Goal: Task Accomplishment & Management: Manage account settings

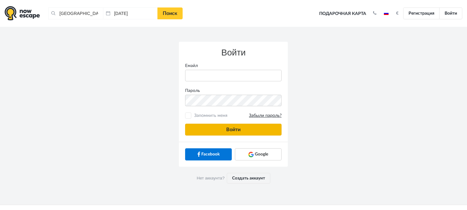
type input "anatoly@imaginaris.ee"
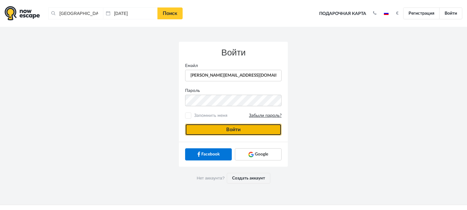
click at [227, 130] on button "Войти" at bounding box center [233, 130] width 97 height 12
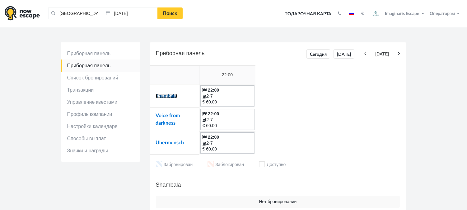
click at [168, 95] on link "Shambala" at bounding box center [166, 95] width 21 height 5
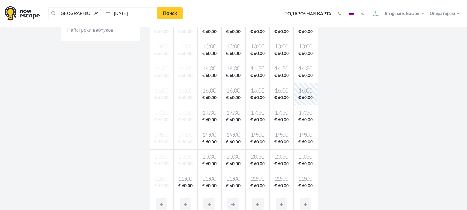
scroll to position [173, 0]
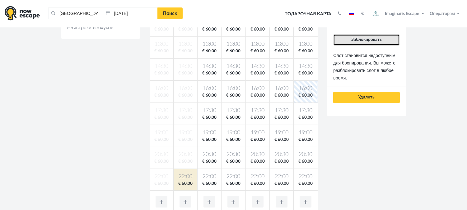
click at [356, 44] on button "Заблокировать" at bounding box center [367, 39] width 66 height 11
drag, startPoint x: 369, startPoint y: 42, endPoint x: 346, endPoint y: 40, distance: 23.2
click at [364, 42] on button "Заблокировать" at bounding box center [367, 39] width 66 height 11
drag, startPoint x: 374, startPoint y: 44, endPoint x: 286, endPoint y: 60, distance: 90.0
click at [374, 44] on button "Заблокировать" at bounding box center [367, 39] width 66 height 11
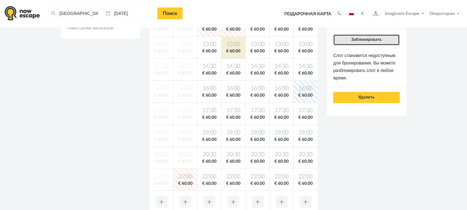
drag, startPoint x: 355, startPoint y: 43, endPoint x: 272, endPoint y: 56, distance: 84.5
click at [346, 44] on button "Заблокировать" at bounding box center [367, 39] width 66 height 11
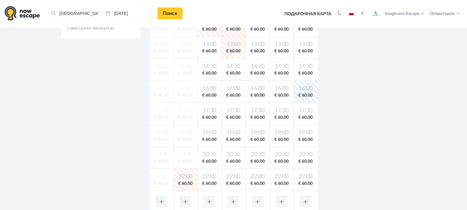
drag, startPoint x: 238, startPoint y: 68, endPoint x: 245, endPoint y: 67, distance: 7.8
click at [241, 67] on span "14:30" at bounding box center [233, 67] width 21 height 8
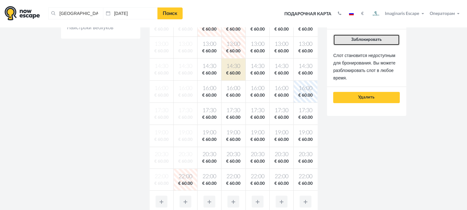
drag, startPoint x: 358, startPoint y: 39, endPoint x: 269, endPoint y: 49, distance: 90.0
click at [358, 39] on span "Заблокировать" at bounding box center [367, 39] width 31 height 4
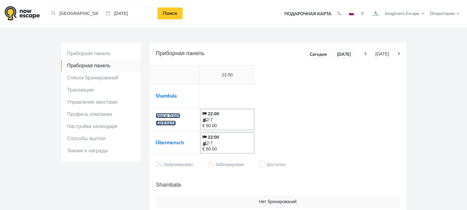
click at [172, 116] on link "Voice from darkness" at bounding box center [168, 119] width 24 height 12
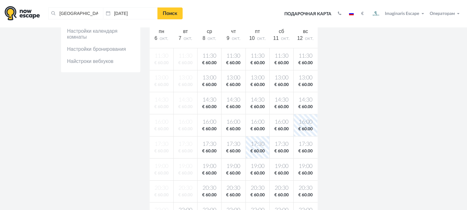
scroll to position [173, 0]
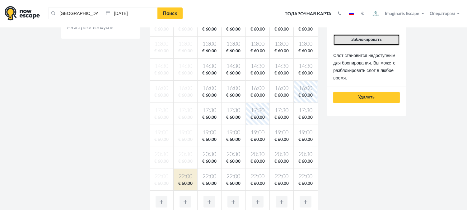
click at [371, 44] on button "Заблокировать" at bounding box center [367, 39] width 66 height 11
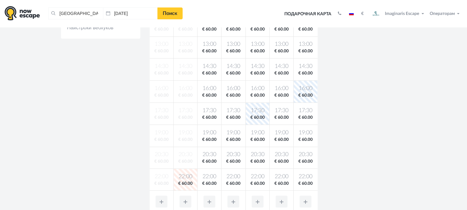
drag, startPoint x: 214, startPoint y: 32, endPoint x: 220, endPoint y: 33, distance: 6.0
click at [214, 31] on span "€ 60.00" at bounding box center [209, 29] width 21 height 6
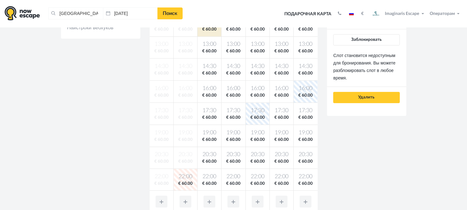
click at [362, 45] on div "Бронировать без деталей Быстрое бронирование без данных клиента. Может быть исп…" at bounding box center [367, 11] width 66 height 184
click at [361, 44] on button "Заблокировать" at bounding box center [367, 39] width 66 height 11
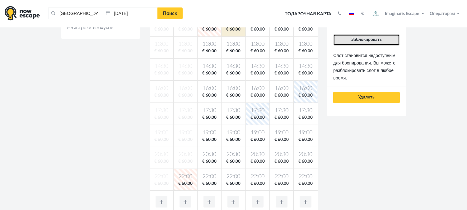
drag, startPoint x: 361, startPoint y: 41, endPoint x: 344, endPoint y: 44, distance: 17.7
click at [356, 41] on span "Заблокировать" at bounding box center [367, 39] width 31 height 4
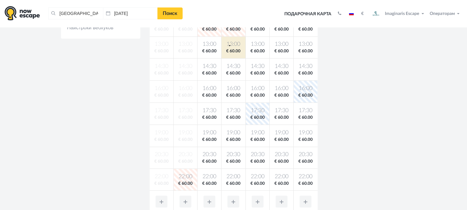
drag, startPoint x: 230, startPoint y: 45, endPoint x: 309, endPoint y: 50, distance: 79.6
click at [237, 44] on span "13:00" at bounding box center [233, 44] width 21 height 8
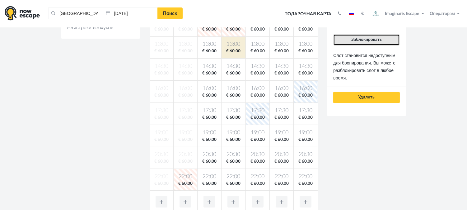
drag, startPoint x: 361, startPoint y: 42, endPoint x: 240, endPoint y: 66, distance: 123.9
click at [354, 44] on button "Заблокировать" at bounding box center [367, 39] width 66 height 11
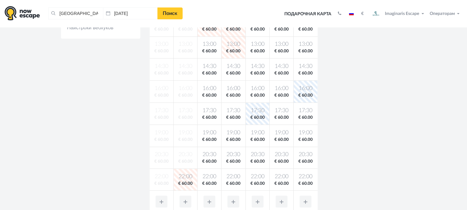
drag, startPoint x: 227, startPoint y: 67, endPoint x: 323, endPoint y: 64, distance: 96.0
click at [237, 66] on span "14:30" at bounding box center [233, 67] width 21 height 8
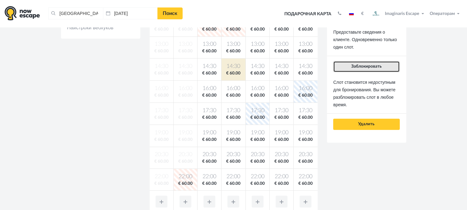
click at [358, 67] on span "Заблокировать" at bounding box center [367, 66] width 31 height 4
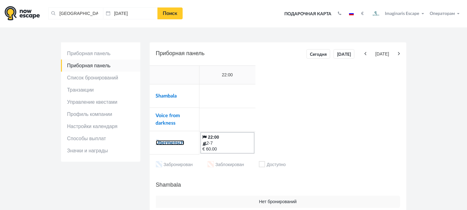
click at [170, 143] on link "Übermensch" at bounding box center [170, 142] width 28 height 5
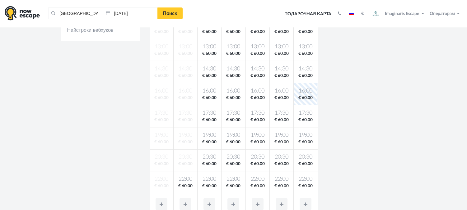
scroll to position [173, 0]
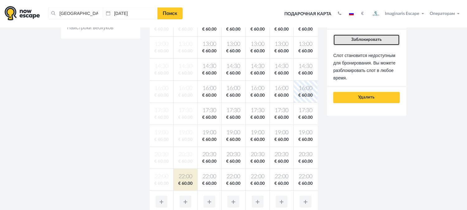
click at [375, 40] on span "Заблокировать" at bounding box center [367, 39] width 31 height 4
drag, startPoint x: 364, startPoint y: 43, endPoint x: 306, endPoint y: 32, distance: 59.0
click at [350, 41] on button "Заблокировать" at bounding box center [367, 39] width 66 height 11
drag, startPoint x: 364, startPoint y: 43, endPoint x: 279, endPoint y: 45, distance: 85.0
click at [356, 45] on button "Заблокировать" at bounding box center [367, 39] width 66 height 11
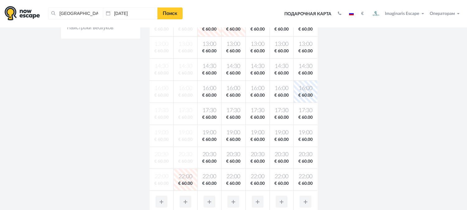
drag, startPoint x: 235, startPoint y: 47, endPoint x: 291, endPoint y: 55, distance: 56.7
click at [239, 47] on span "13:00" at bounding box center [233, 44] width 21 height 8
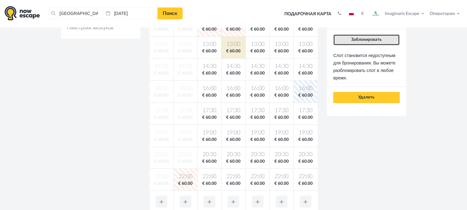
drag, startPoint x: 390, startPoint y: 40, endPoint x: 234, endPoint y: 64, distance: 157.5
click at [373, 44] on button "Заблокировать" at bounding box center [367, 39] width 66 height 11
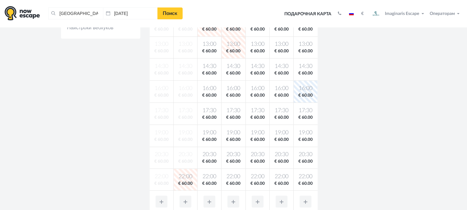
drag, startPoint x: 233, startPoint y: 69, endPoint x: 270, endPoint y: 67, distance: 37.1
click at [240, 68] on span "14:30" at bounding box center [233, 67] width 21 height 8
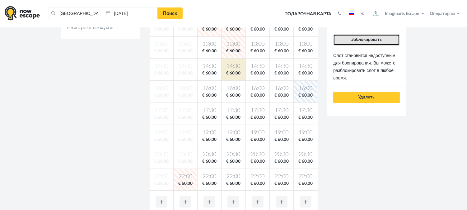
click at [377, 39] on span "Заблокировать" at bounding box center [367, 39] width 31 height 4
